Goal: Task Accomplishment & Management: Manage account settings

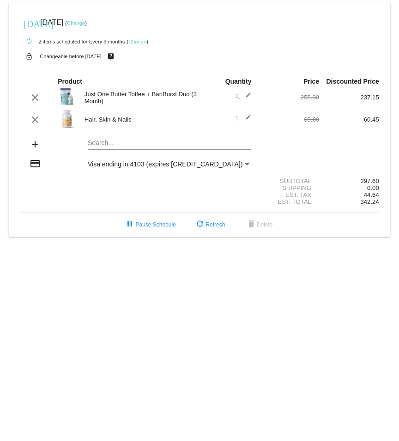
click at [97, 142] on mat-card "[DATE] [DATE] ( Change ) autorenew 2 items scheduled for Every 3 months ( Chang…" at bounding box center [200, 119] width 382 height 234
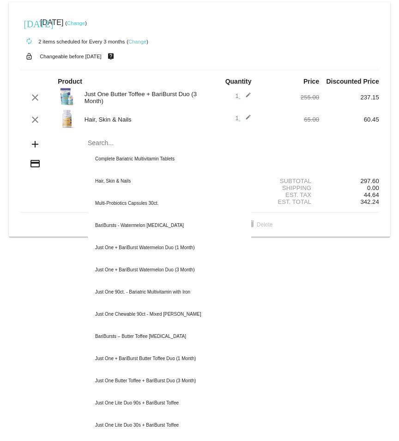
click at [240, 97] on mat-icon "edit" at bounding box center [245, 97] width 11 height 11
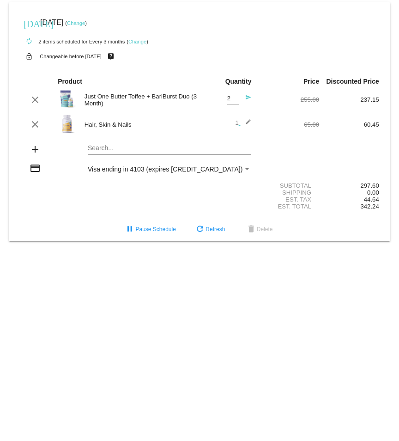
type input "2"
click at [235, 96] on input "2" at bounding box center [233, 98] width 12 height 7
click at [238, 130] on div "1 edit" at bounding box center [229, 124] width 44 height 11
click at [235, 122] on div "1 edit" at bounding box center [229, 124] width 44 height 11
click at [245, 122] on mat-icon "edit" at bounding box center [245, 124] width 11 height 11
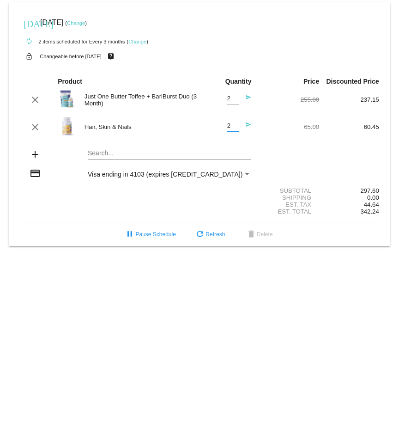
click at [235, 124] on input "2" at bounding box center [233, 125] width 12 height 7
type input "3"
click at [235, 124] on input "3" at bounding box center [233, 125] width 12 height 7
click at [258, 147] on div "Search..." at bounding box center [170, 155] width 180 height 26
click at [99, 154] on mat-card "today Aug 20 2025 ( Change ) autorenew 2 items scheduled for Every 3 months ( C…" at bounding box center [200, 124] width 382 height 244
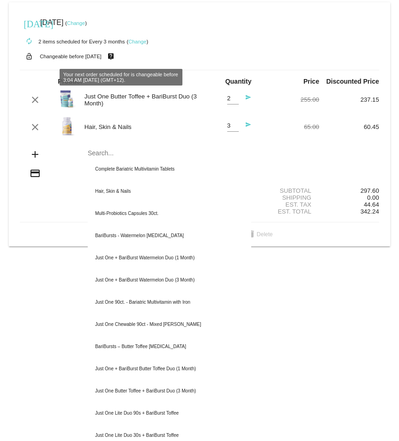
click at [116, 56] on mat-icon "live_help" at bounding box center [110, 56] width 11 height 12
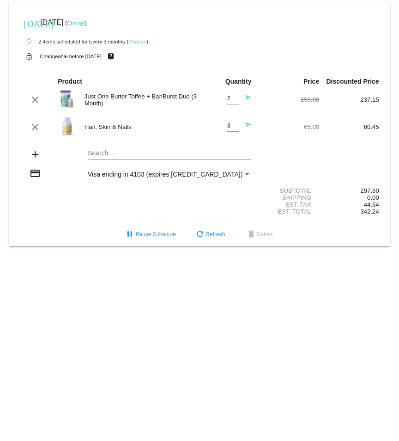
click at [139, 40] on link "Change" at bounding box center [137, 42] width 18 height 6
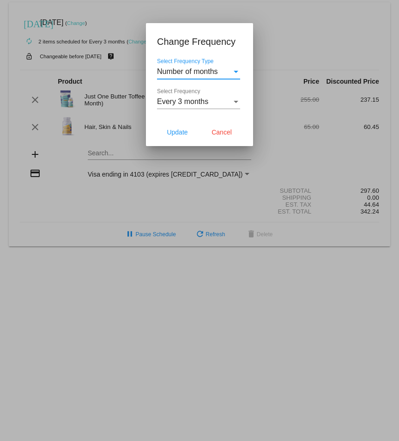
click at [238, 72] on div "Select Frequency Type" at bounding box center [236, 72] width 5 height 2
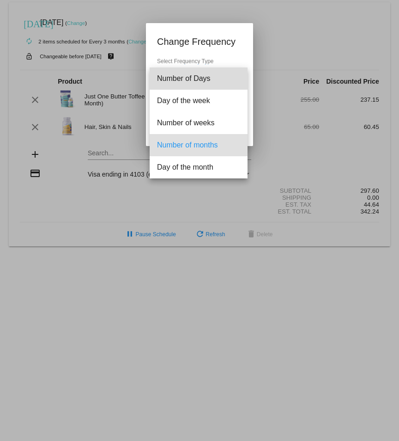
click at [238, 71] on span "Number of Days" at bounding box center [198, 78] width 83 height 22
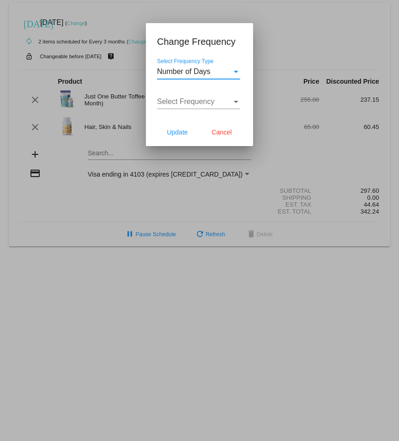
click at [238, 71] on div "Select Frequency Type" at bounding box center [236, 72] width 5 height 2
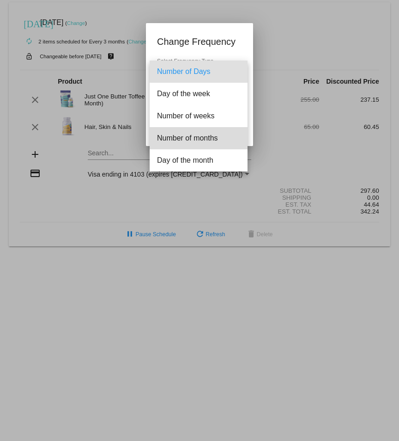
click at [216, 133] on span "Number of months" at bounding box center [198, 138] width 83 height 22
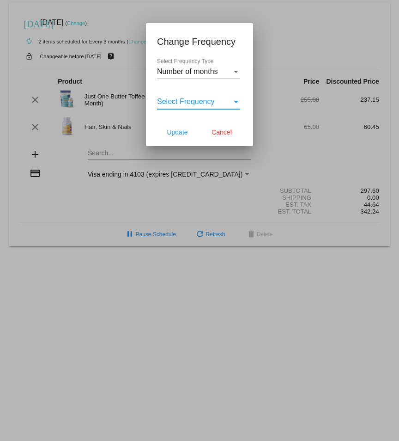
click at [235, 102] on div "Select Frequency" at bounding box center [236, 102] width 5 height 2
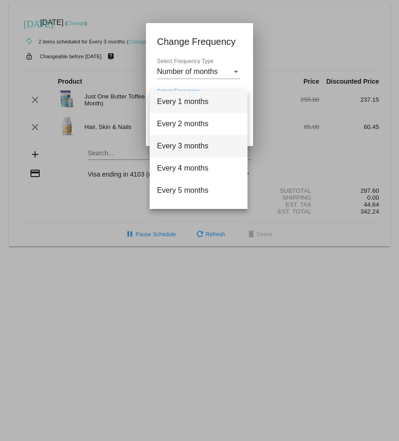
scroll to position [46, 0]
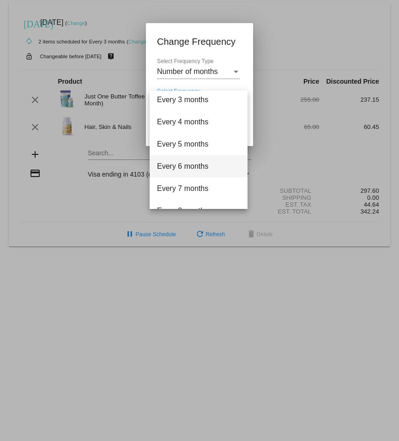
click at [196, 166] on span "Every 6 months" at bounding box center [198, 166] width 83 height 22
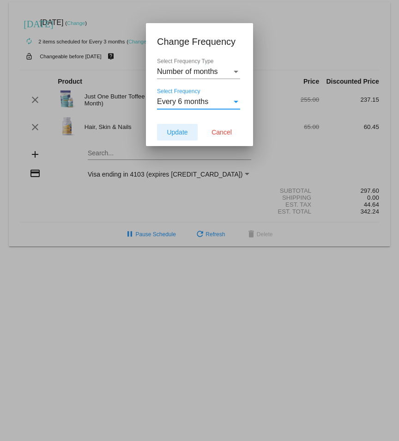
click at [174, 131] on span "Update" at bounding box center [177, 131] width 21 height 7
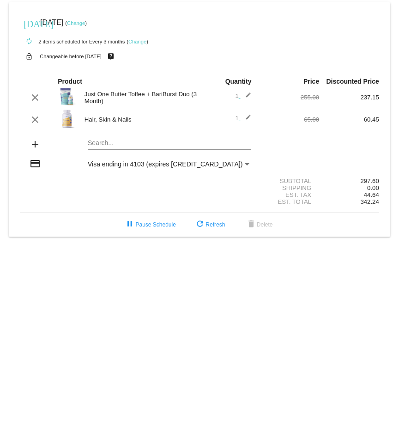
click at [250, 97] on mat-icon "edit" at bounding box center [245, 97] width 11 height 11
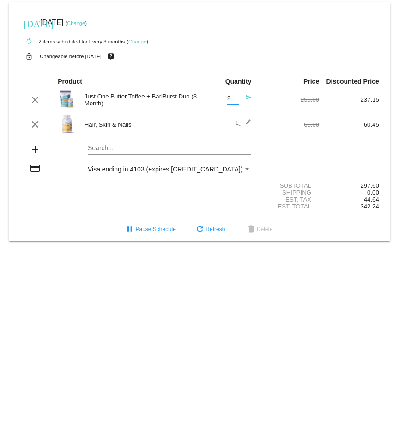
type input "2"
click at [235, 96] on input "2" at bounding box center [233, 98] width 12 height 7
click at [268, 104] on div "clear Just One Butter Toffee + BariBurst Duo (3 Month) 2 Quantity send 255.00 2…" at bounding box center [200, 99] width 360 height 25
click at [249, 122] on mat-icon "edit" at bounding box center [245, 124] width 11 height 11
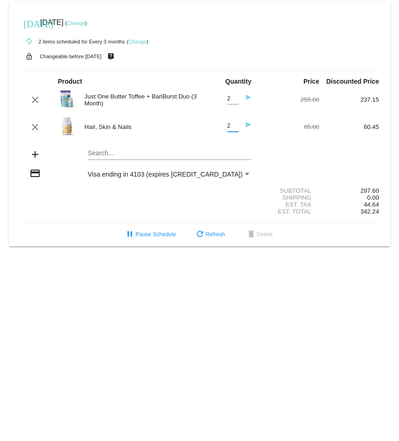
click at [235, 125] on input "2" at bounding box center [233, 125] width 12 height 7
type input "3"
click at [235, 125] on input "3" at bounding box center [233, 125] width 12 height 7
click at [209, 235] on span "refresh Refresh" at bounding box center [210, 234] width 31 height 6
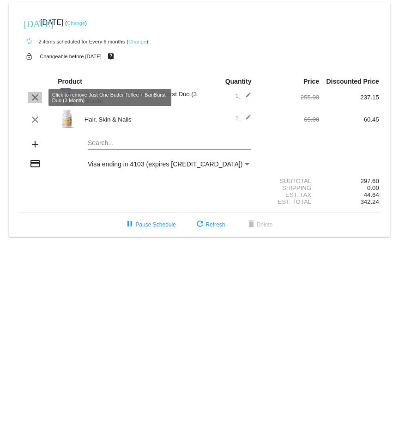
click at [33, 96] on mat-icon "clear" at bounding box center [35, 97] width 11 height 11
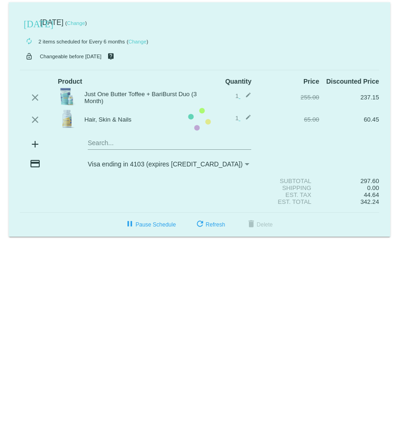
click at [37, 118] on mat-card "today Aug 20 2025 ( Change ) autorenew 2 items scheduled for Every 6 months ( C…" at bounding box center [200, 119] width 382 height 234
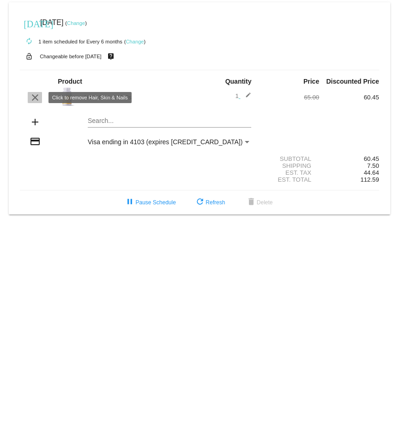
click at [36, 96] on mat-icon "clear" at bounding box center [35, 97] width 11 height 11
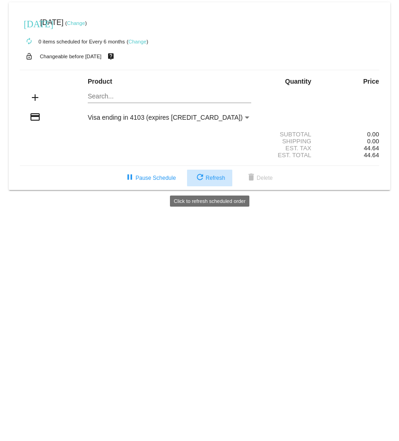
click at [203, 179] on mat-icon "refresh" at bounding box center [200, 177] width 11 height 11
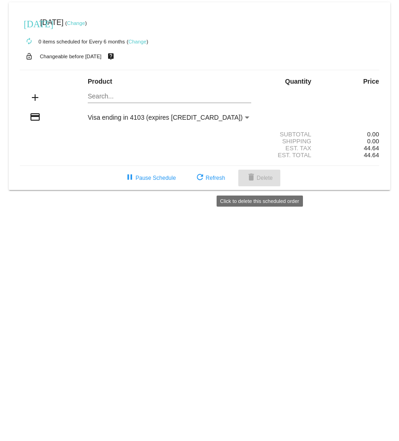
click at [266, 180] on span "delete Delete" at bounding box center [259, 178] width 27 height 6
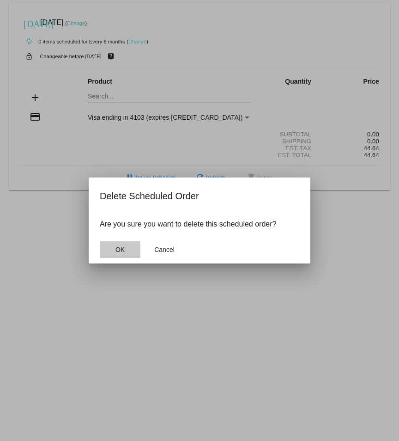
click at [121, 249] on span "OK" at bounding box center [120, 249] width 9 height 7
